Goal: Navigation & Orientation: Find specific page/section

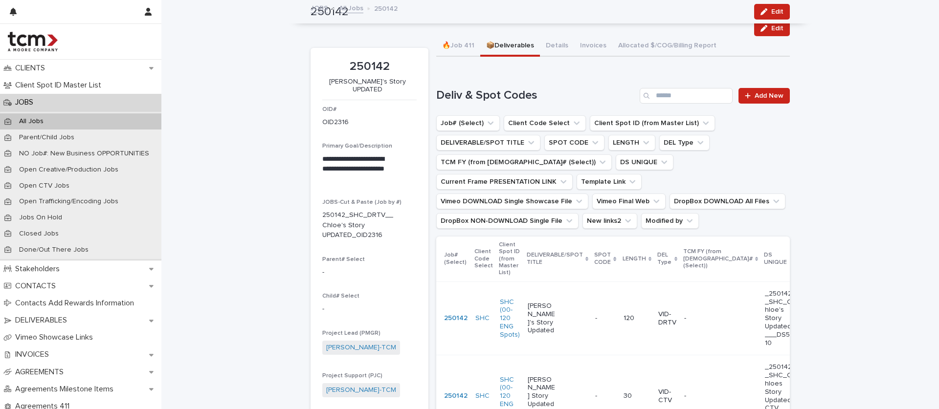
scroll to position [160, 0]
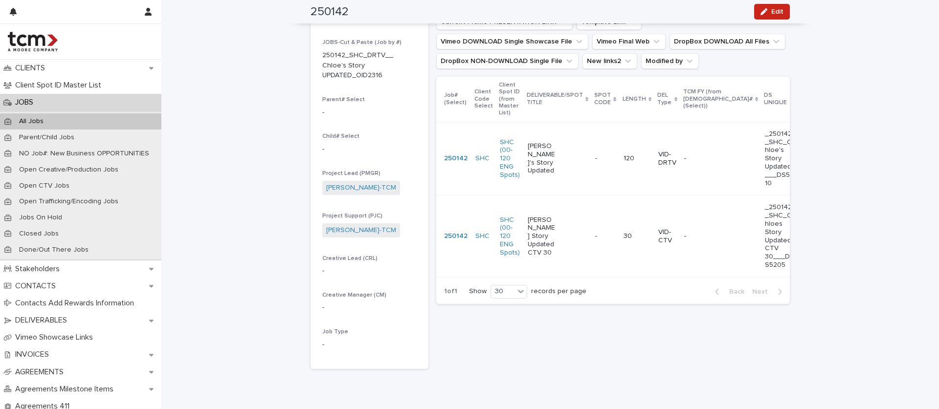
click at [29, 105] on p "JOBS" at bounding box center [26, 102] width 30 height 9
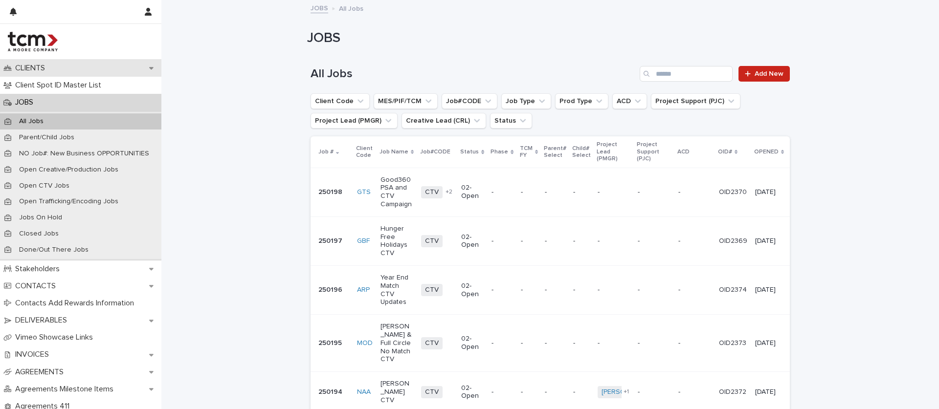
click at [44, 71] on p "CLIENTS" at bounding box center [32, 68] width 42 height 9
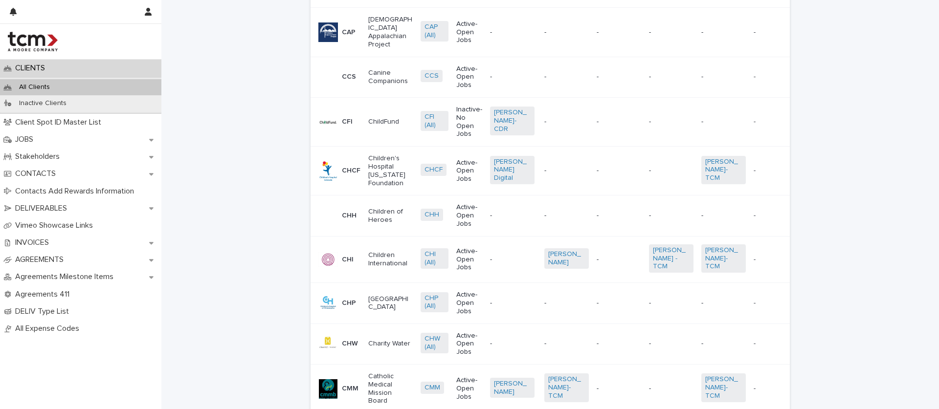
scroll to position [1238, 0]
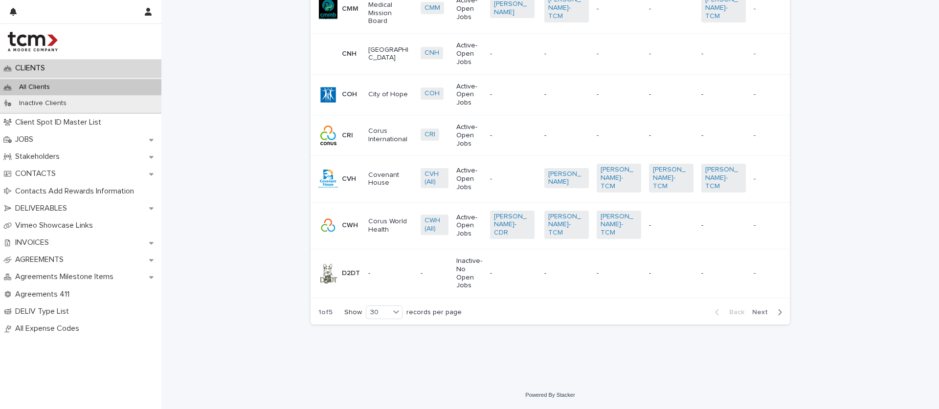
click at [774, 314] on div "button" at bounding box center [778, 312] width 8 height 9
click at [762, 314] on span "Next" at bounding box center [763, 312] width 22 height 7
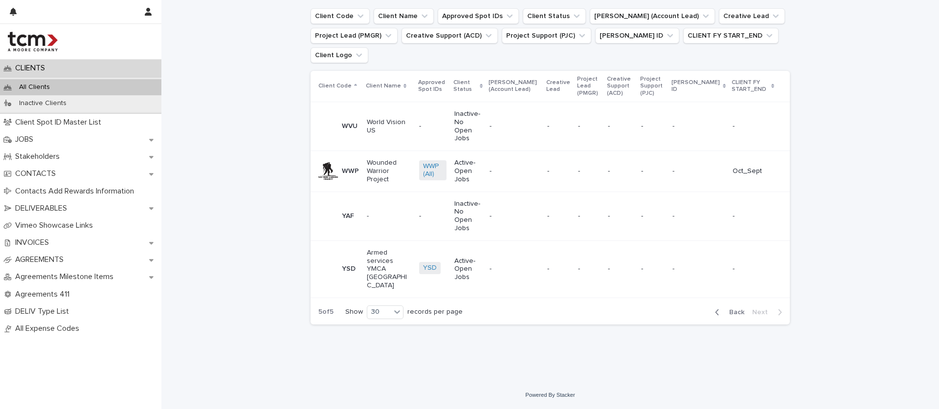
scroll to position [16, 0]
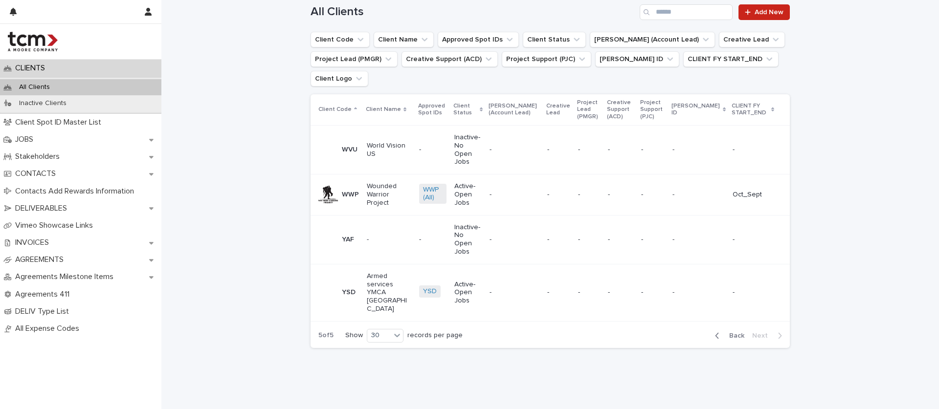
click at [729, 333] on span "Back" at bounding box center [733, 336] width 21 height 7
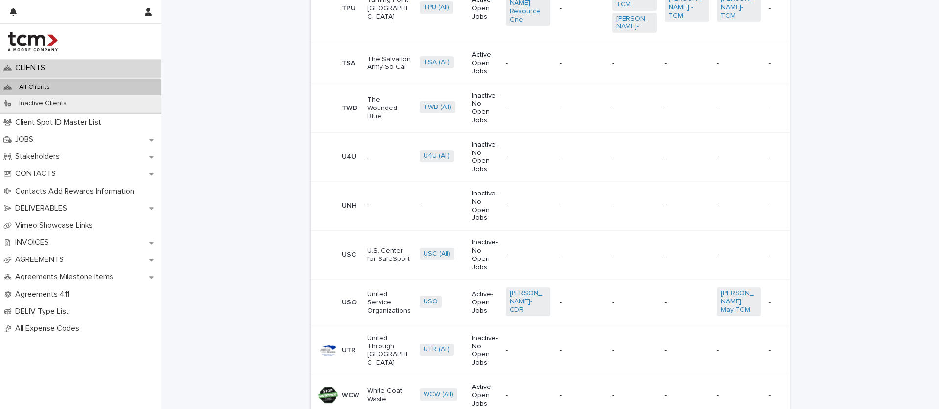
scroll to position [1482, 0]
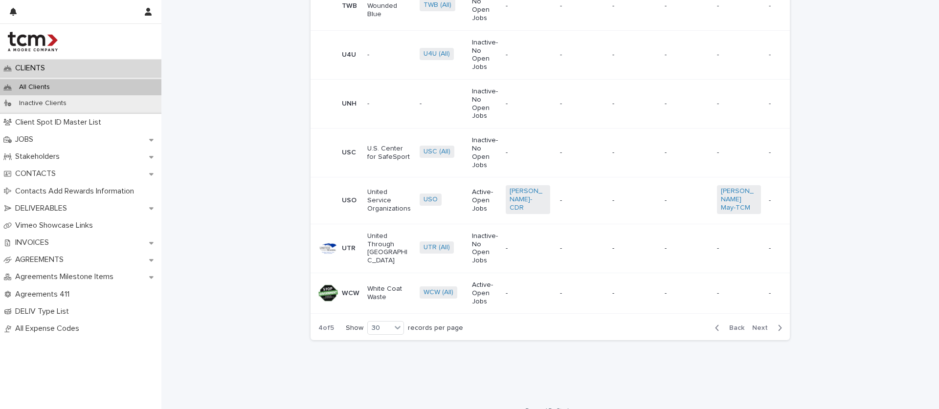
click at [752, 325] on span "Next" at bounding box center [763, 328] width 22 height 7
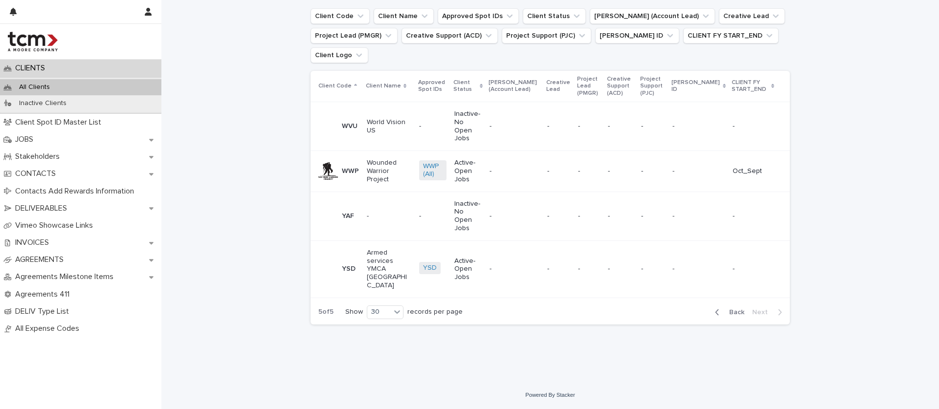
scroll to position [16, 0]
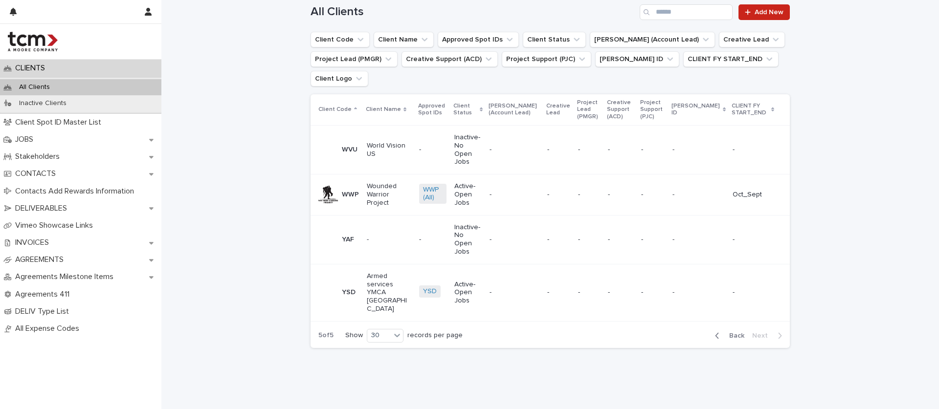
click at [218, 276] on div "Loading... Saving… Loading... Saving… All Clients Add New Client Code Client Na…" at bounding box center [550, 195] width 778 height 420
